Goal: Contribute content: Add original content to the website for others to see

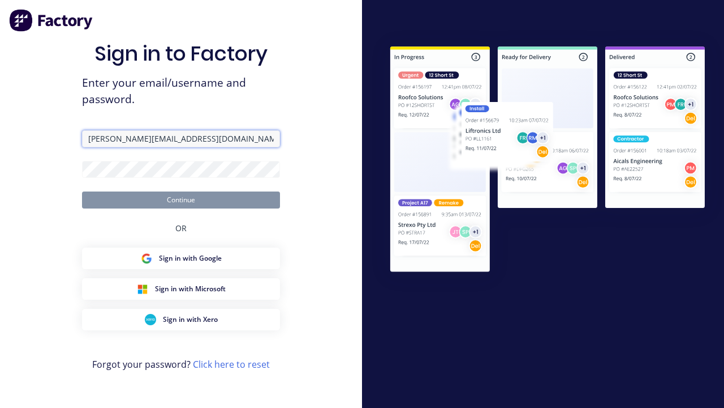
type input "[PERSON_NAME][EMAIL_ADDRESS][DOMAIN_NAME]"
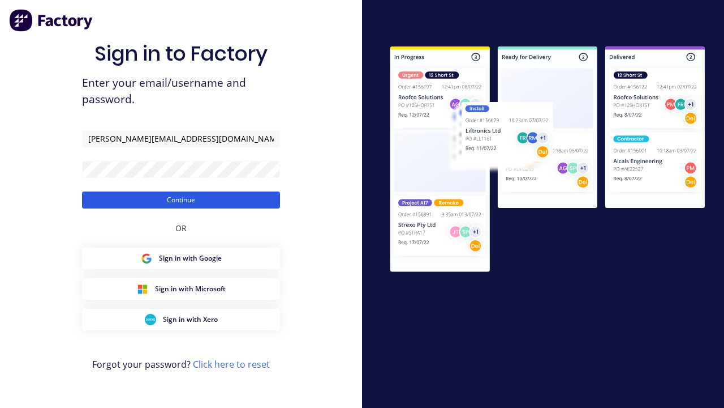
click at [181, 199] on button "Continue" at bounding box center [181, 199] width 198 height 17
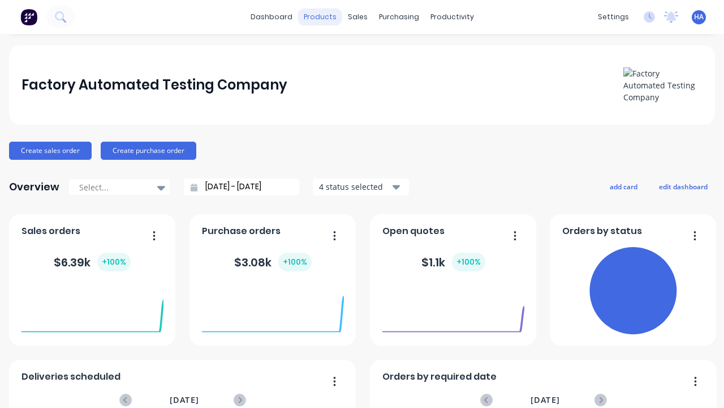
click at [320, 17] on div "products" at bounding box center [320, 16] width 44 height 17
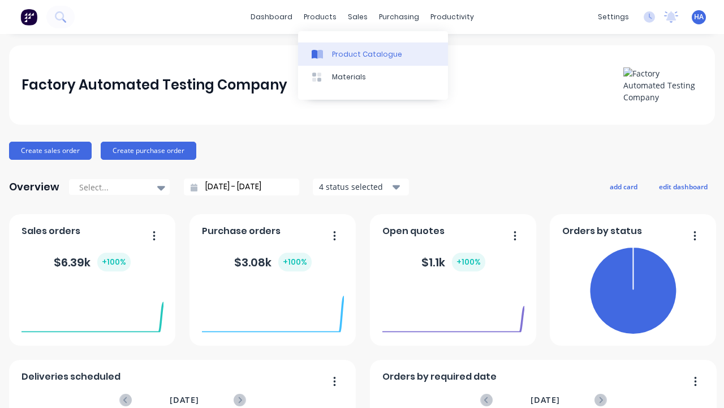
click at [373, 54] on div "Product Catalogue" at bounding box center [367, 54] width 70 height 10
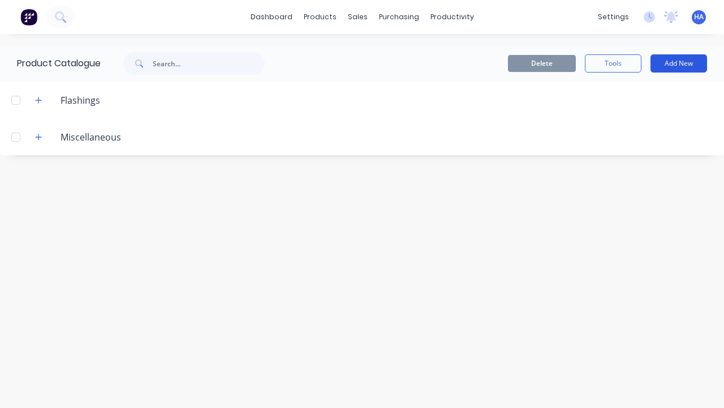
click at [679, 63] on button "Add New" at bounding box center [679, 63] width 57 height 18
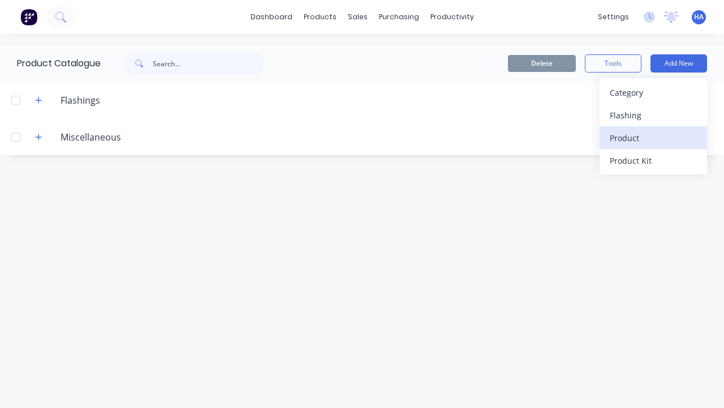
click at [654, 138] on div "Product" at bounding box center [653, 138] width 87 height 16
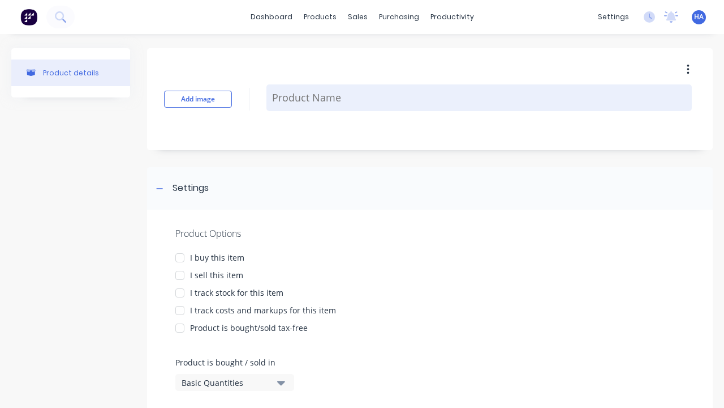
click at [479, 97] on textarea at bounding box center [480, 97] width 426 height 27
type textarea "x"
type textarea "Test Custom Formula Product"
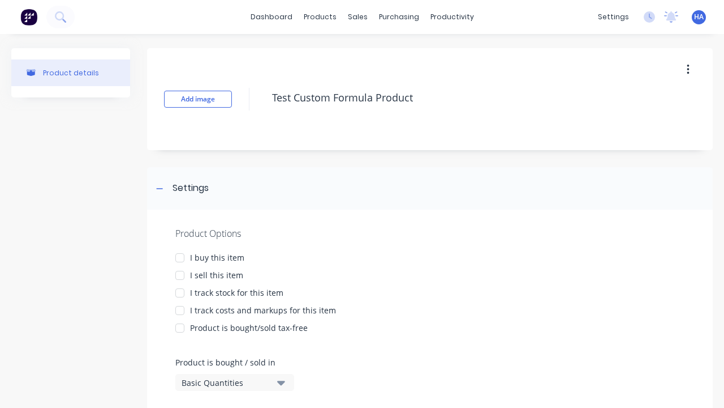
click at [180, 257] on div at bounding box center [180, 257] width 23 height 23
click at [180, 274] on div at bounding box center [180, 275] width 23 height 23
type textarea "x"
type textarea "Test Custom Formula Product"
click at [226, 382] on div "Basic Quantities" at bounding box center [227, 382] width 91 height 12
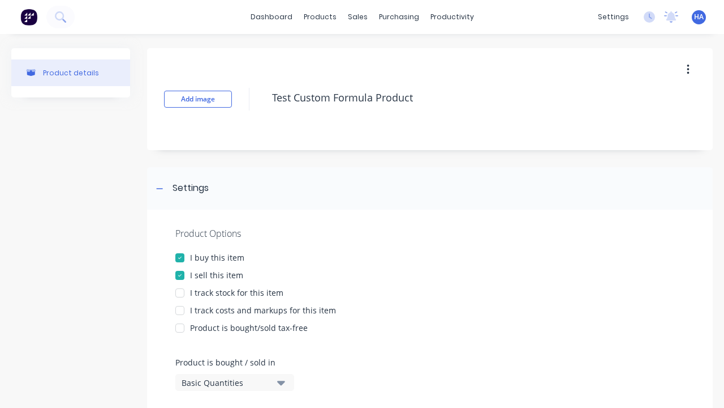
type textarea "x"
type textarea "Test Custom Formula Product"
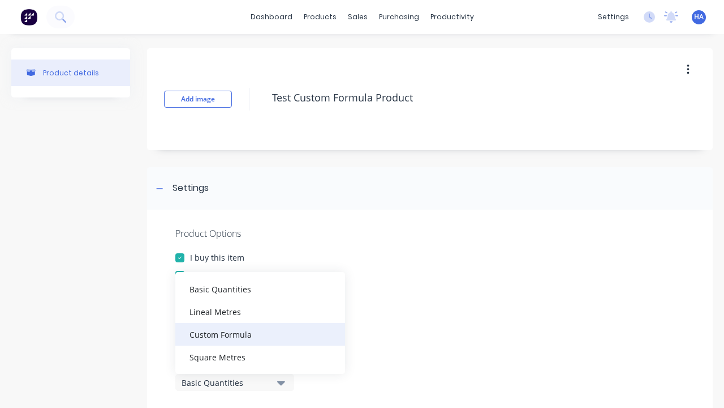
click at [260, 333] on div "Custom Formula" at bounding box center [260, 334] width 170 height 23
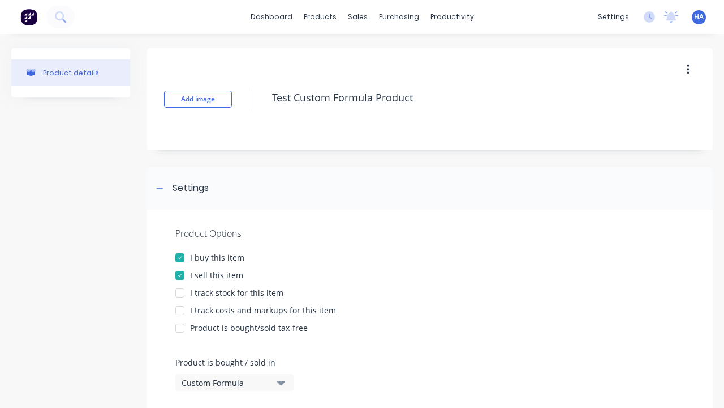
type textarea "x"
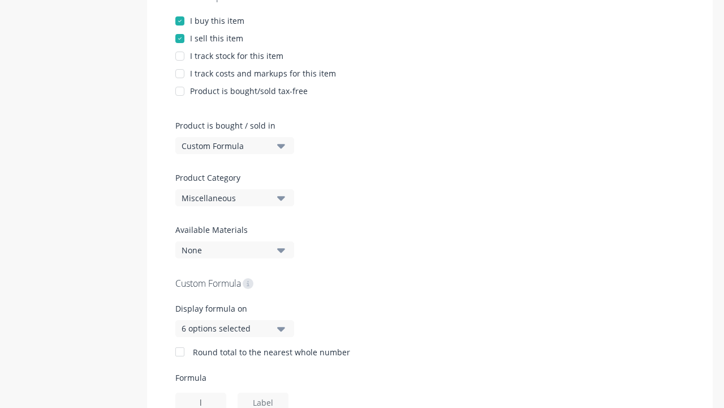
type input "l"
type textarea "x"
type input "w"
type textarea "x"
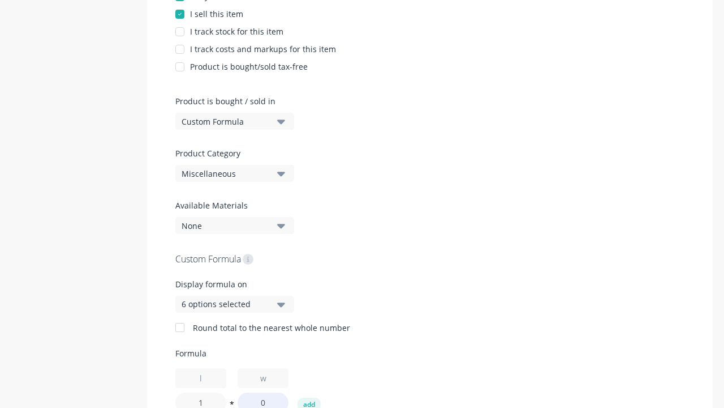
type input "1"
type textarea "x"
type input "1"
click at [309, 401] on button "add" at bounding box center [309, 404] width 23 height 14
type textarea "x"
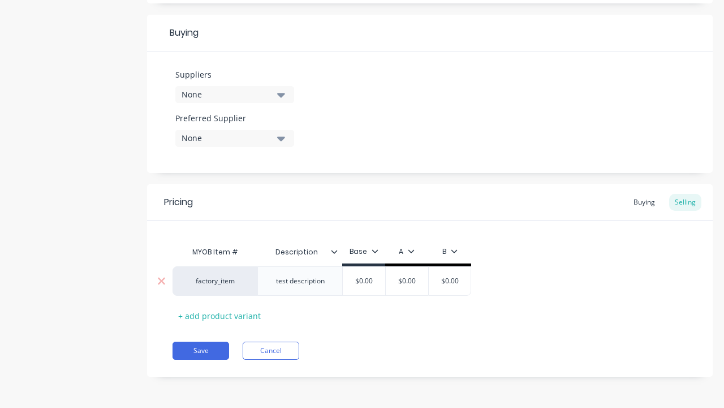
click at [407, 280] on input "text" at bounding box center [407, 281] width 57 height 10
type textarea "x"
type input "$0.00"
type textarea "x"
type input "100"
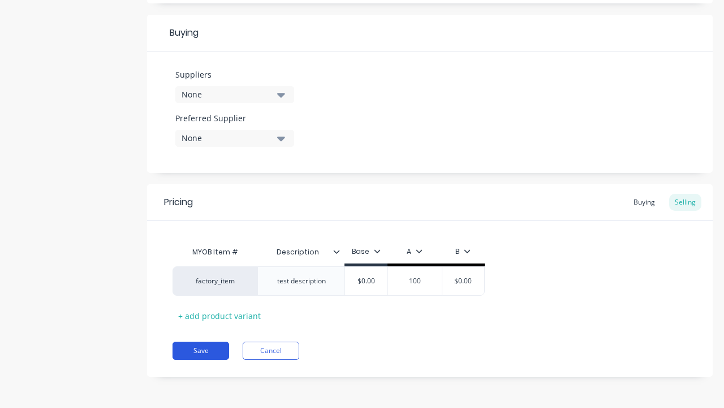
click at [201, 350] on button "Save" at bounding box center [201, 350] width 57 height 18
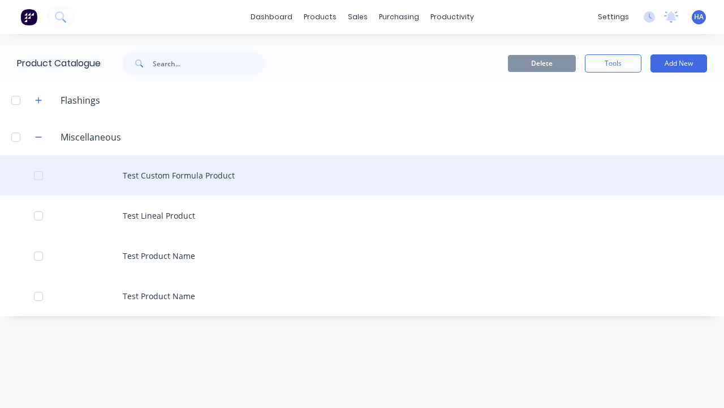
click at [362, 175] on div "Test Custom Formula Product" at bounding box center [362, 175] width 724 height 40
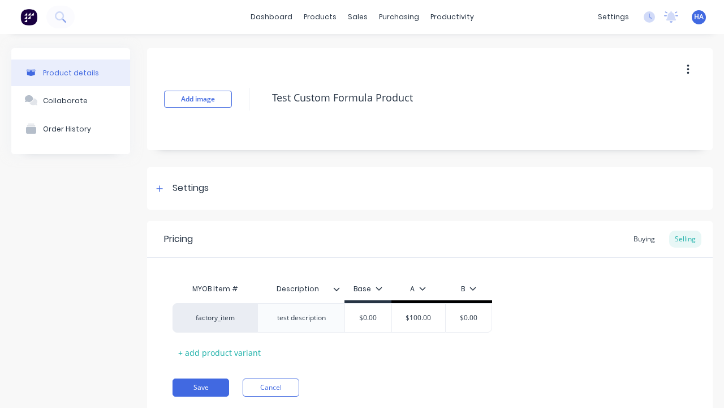
click at [688, 69] on icon "button" at bounding box center [688, 70] width 2 height 10
click at [648, 122] on div "Delete" at bounding box center [647, 122] width 87 height 16
type textarea "x"
